Goal: Browse casually

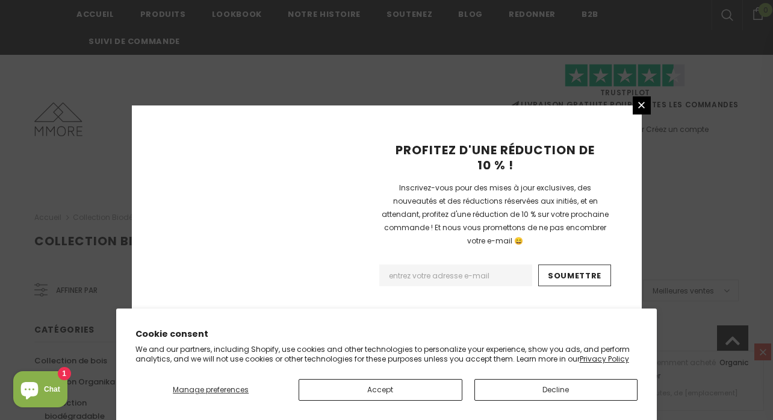
scroll to position [868, 0]
